Goal: Task Accomplishment & Management: Manage account settings

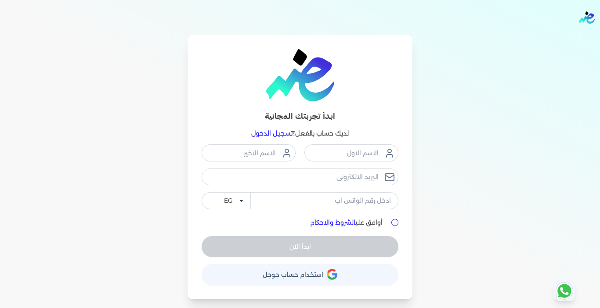
click at [274, 126] on div "ابدأ تجربتك المجانية لديك حساب بالفعل؟ تسجيل الدخول" at bounding box center [300, 94] width 197 height 90
click at [280, 133] on link "تسجيل الدخول" at bounding box center [271, 134] width 41 height 8
click at [260, 133] on link "تسجيل الدخول" at bounding box center [271, 134] width 41 height 8
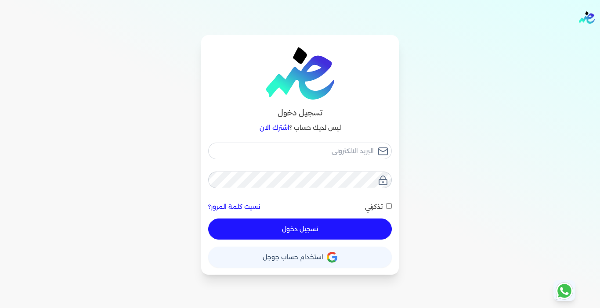
click at [465, 137] on div "تسجيل دخول ليس لديك حساب ؟ اشترك الان نسيت كلمة المرور؟ تذكرني تسجيل دخول X حسا…" at bounding box center [300, 155] width 562 height 240
type input "[EMAIL_ADDRESS][DOMAIN_NAME]"
click at [320, 228] on button "تسجيل دخول" at bounding box center [300, 229] width 184 height 21
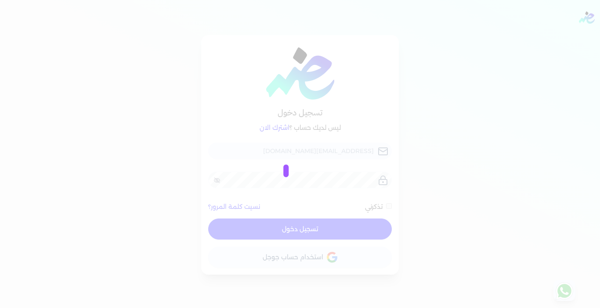
checkbox input "false"
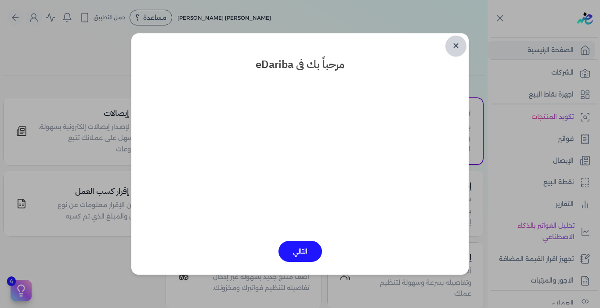
click at [453, 45] on link "✕" at bounding box center [455, 46] width 21 height 21
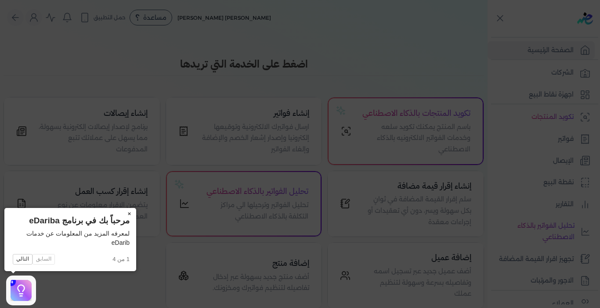
click at [130, 214] on button "×" at bounding box center [129, 214] width 14 height 12
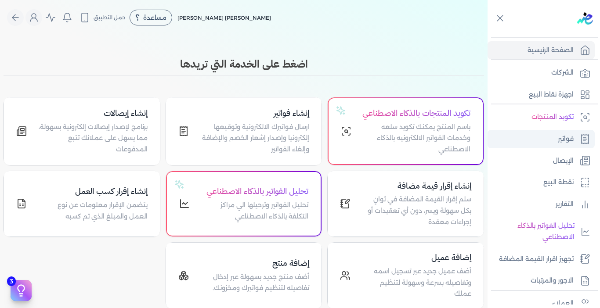
click at [562, 141] on p "فواتير" at bounding box center [566, 138] width 16 height 11
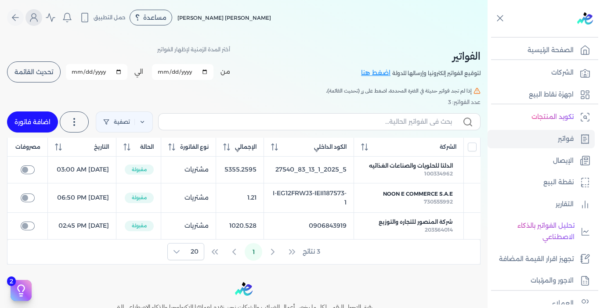
click at [37, 14] on icon "Global" at bounding box center [34, 17] width 11 height 11
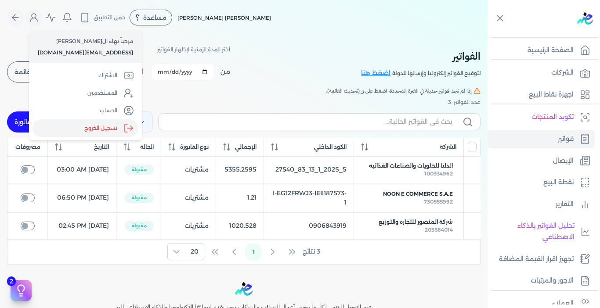
click at [95, 130] on label "تسجيل الخروج" at bounding box center [85, 128] width 106 height 18
click at [487, 35] on input "Close" at bounding box center [487, 35] width 0 height 0
